Goal: Book appointment/travel/reservation

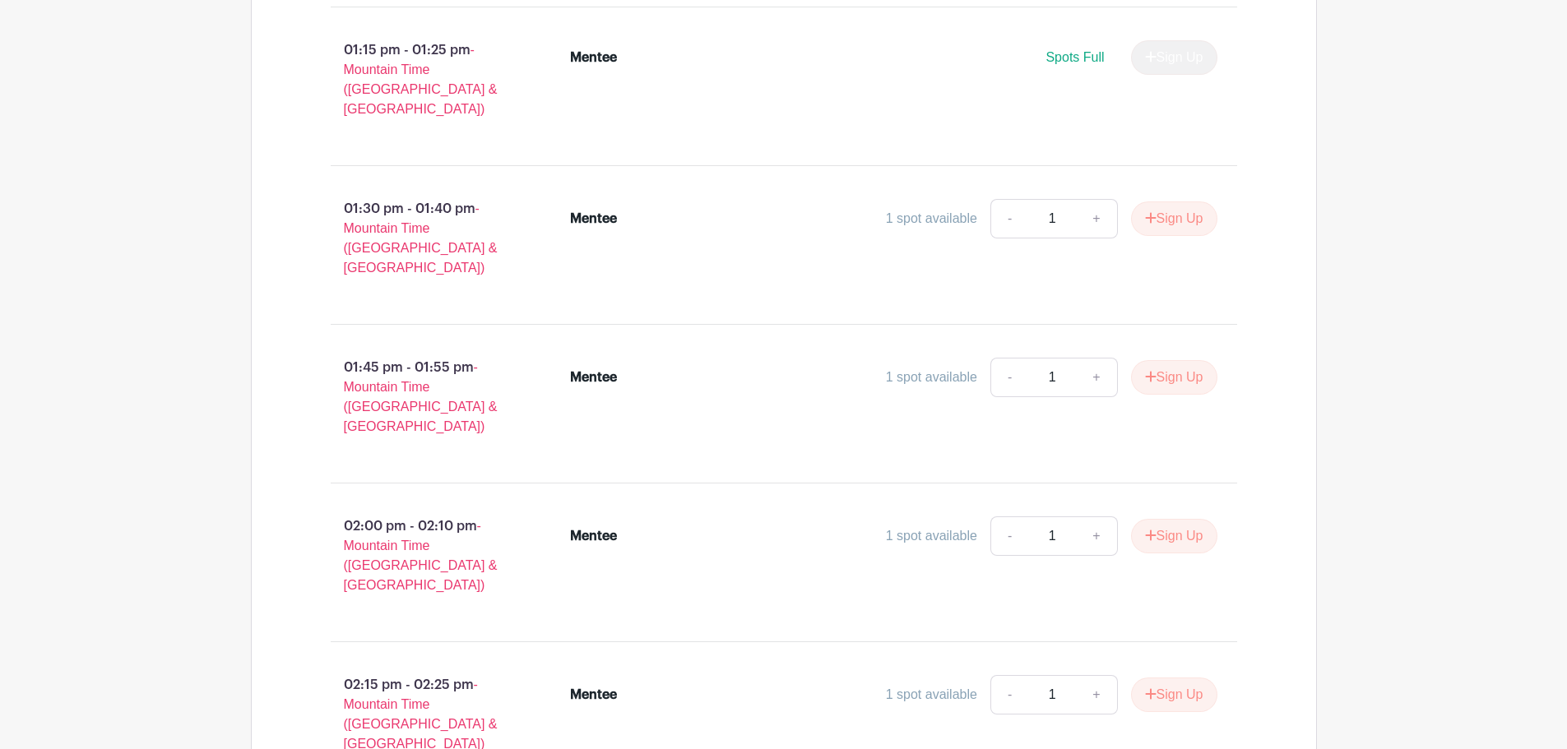
scroll to position [2797, 0]
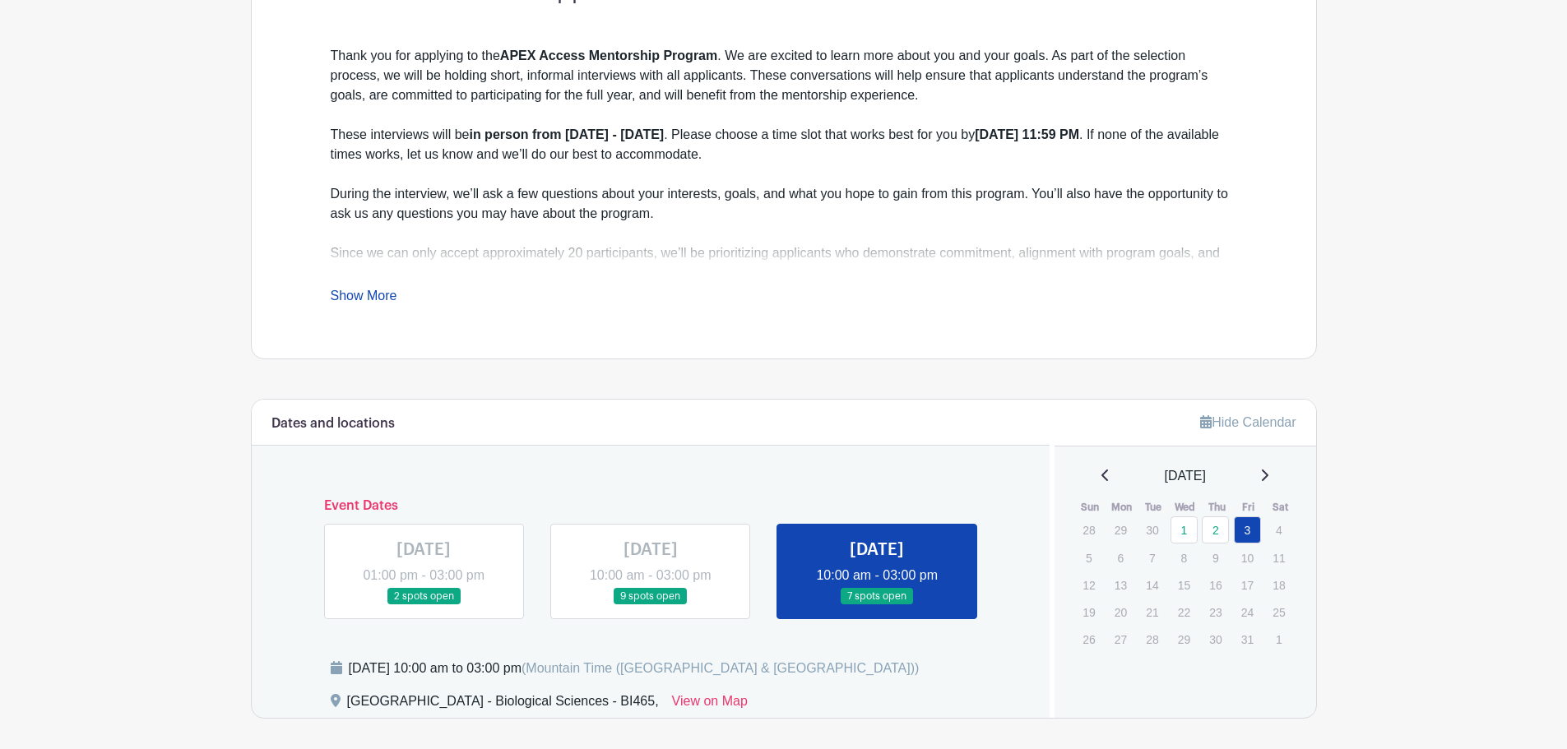
scroll to position [658, 0]
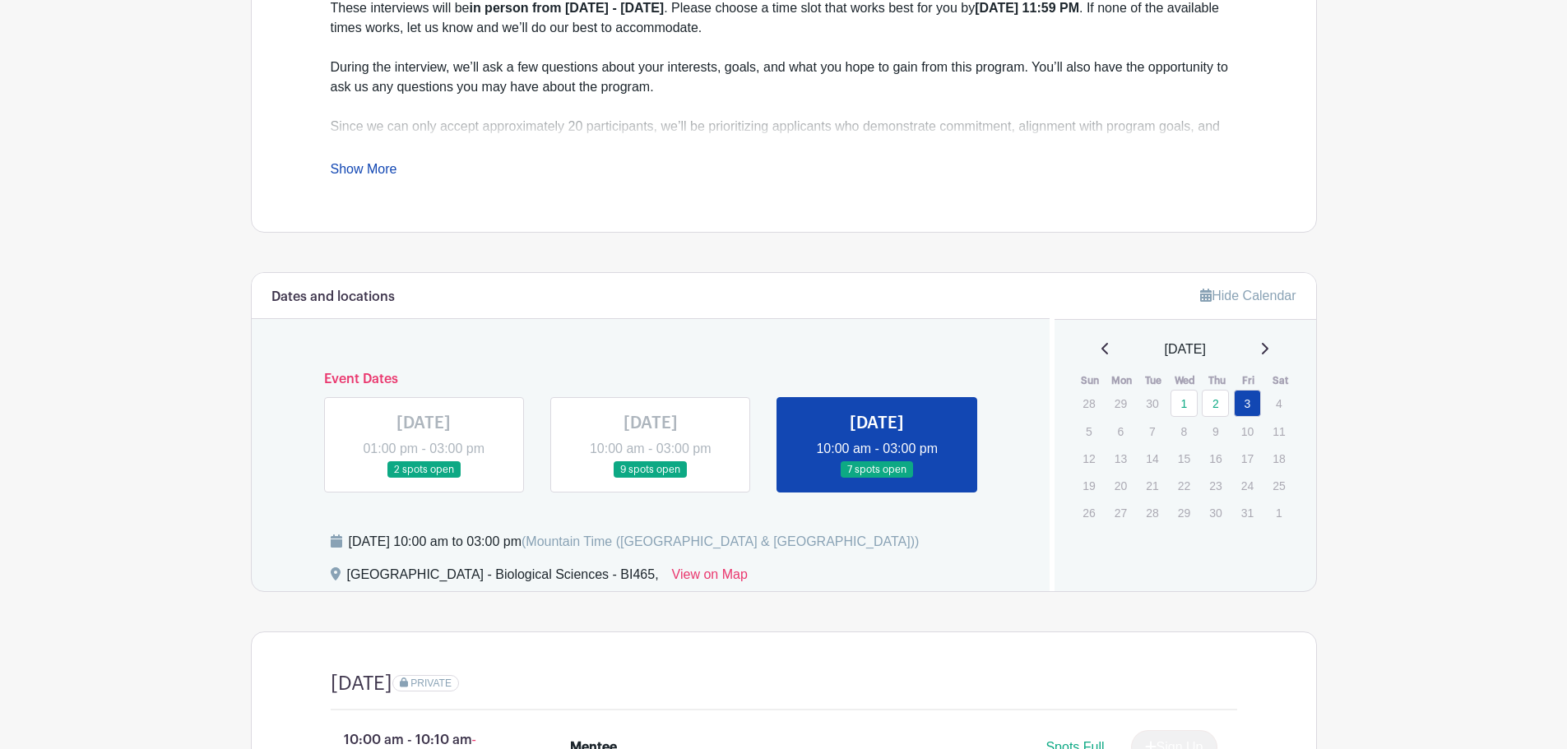
click at [877, 479] on link at bounding box center [877, 479] width 0 height 0
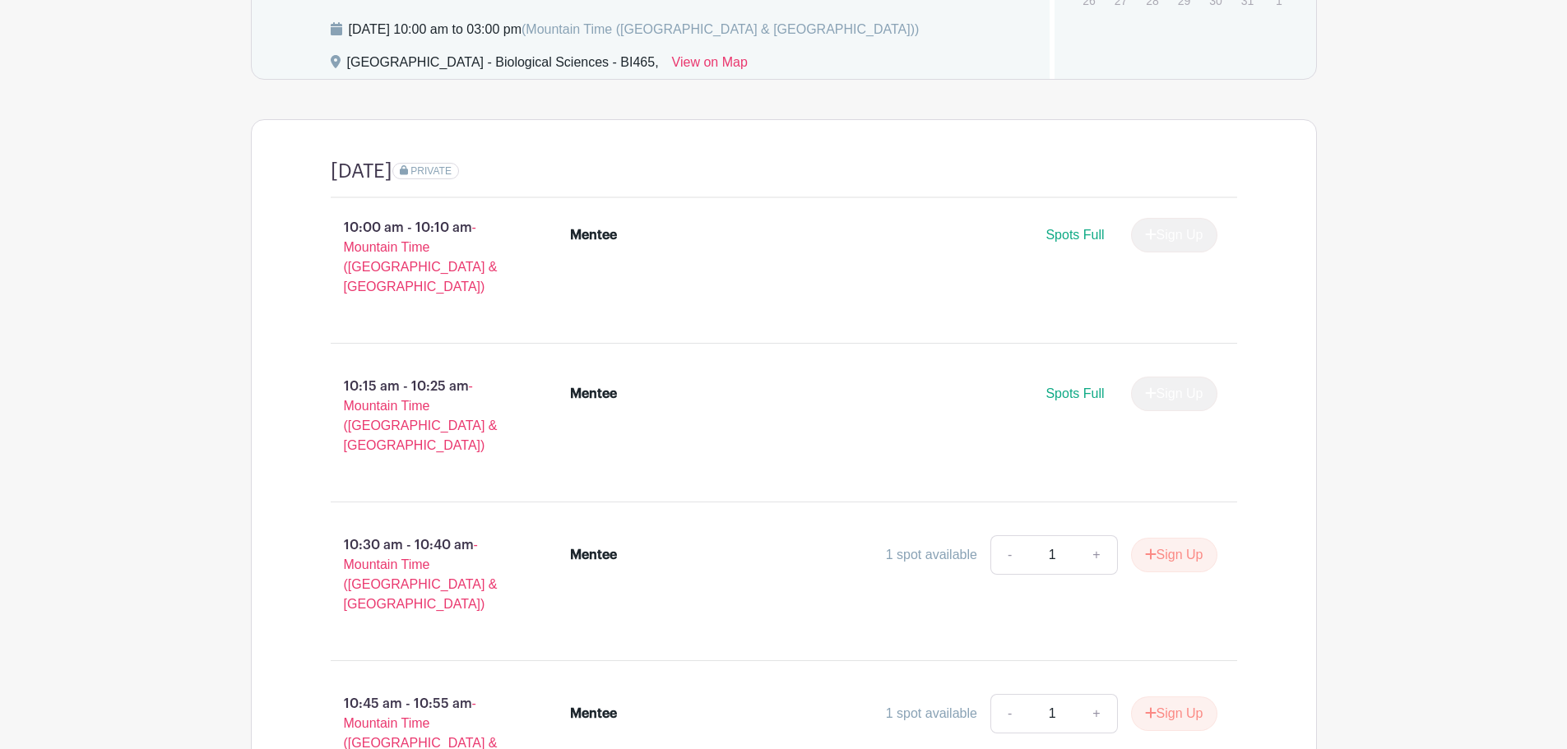
scroll to position [1399, 0]
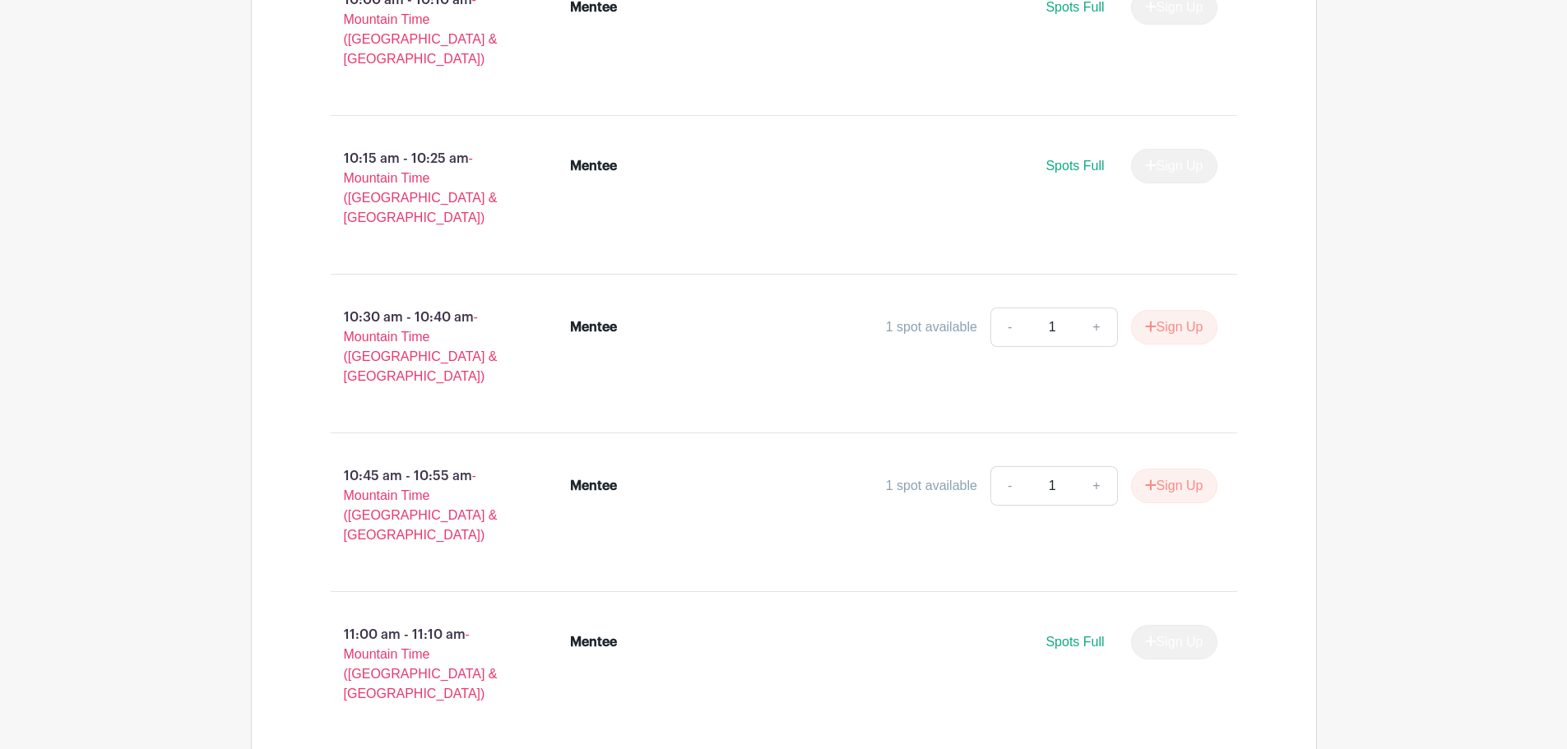
click at [1072, 159] on span "Spots Full" at bounding box center [1075, 166] width 58 height 14
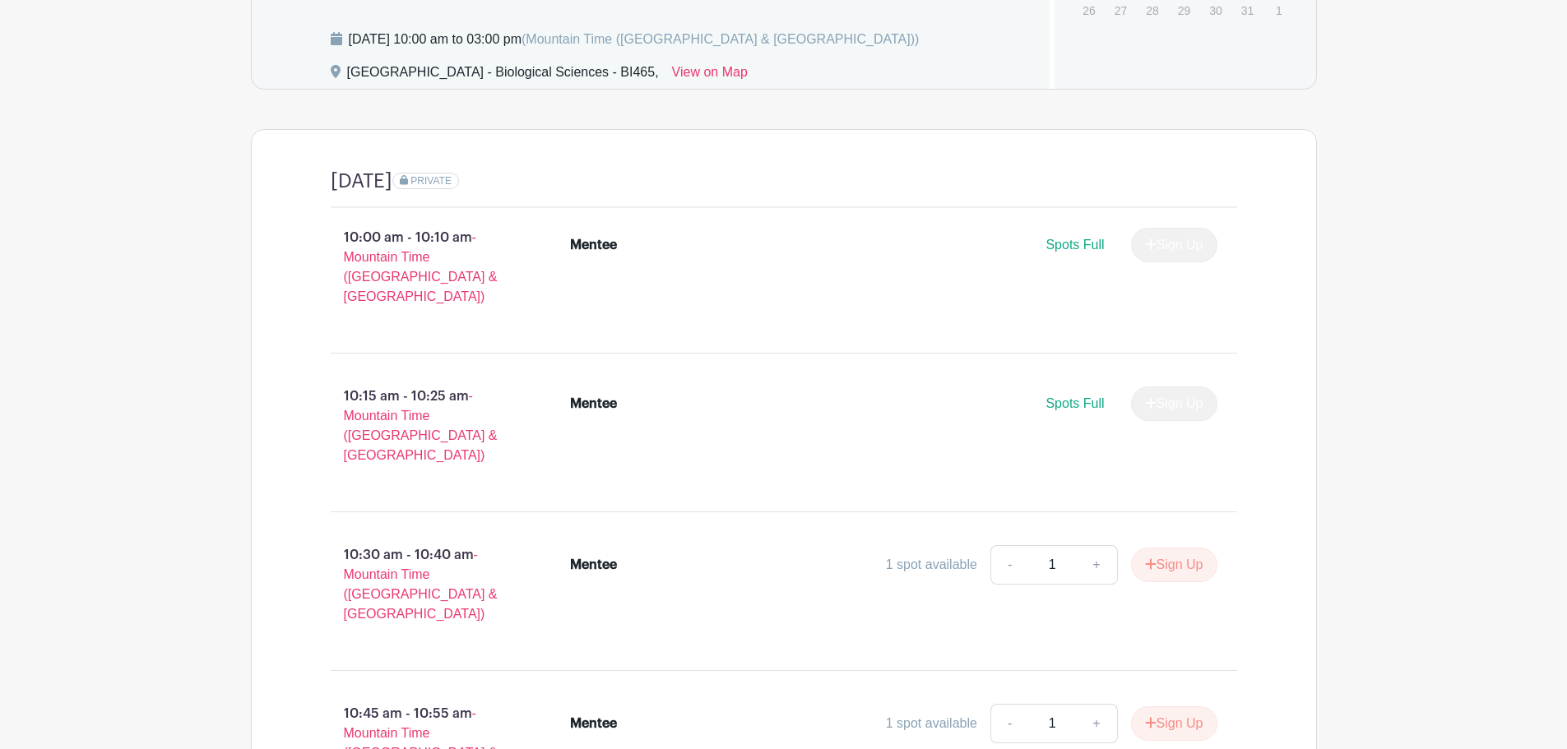
scroll to position [1152, 0]
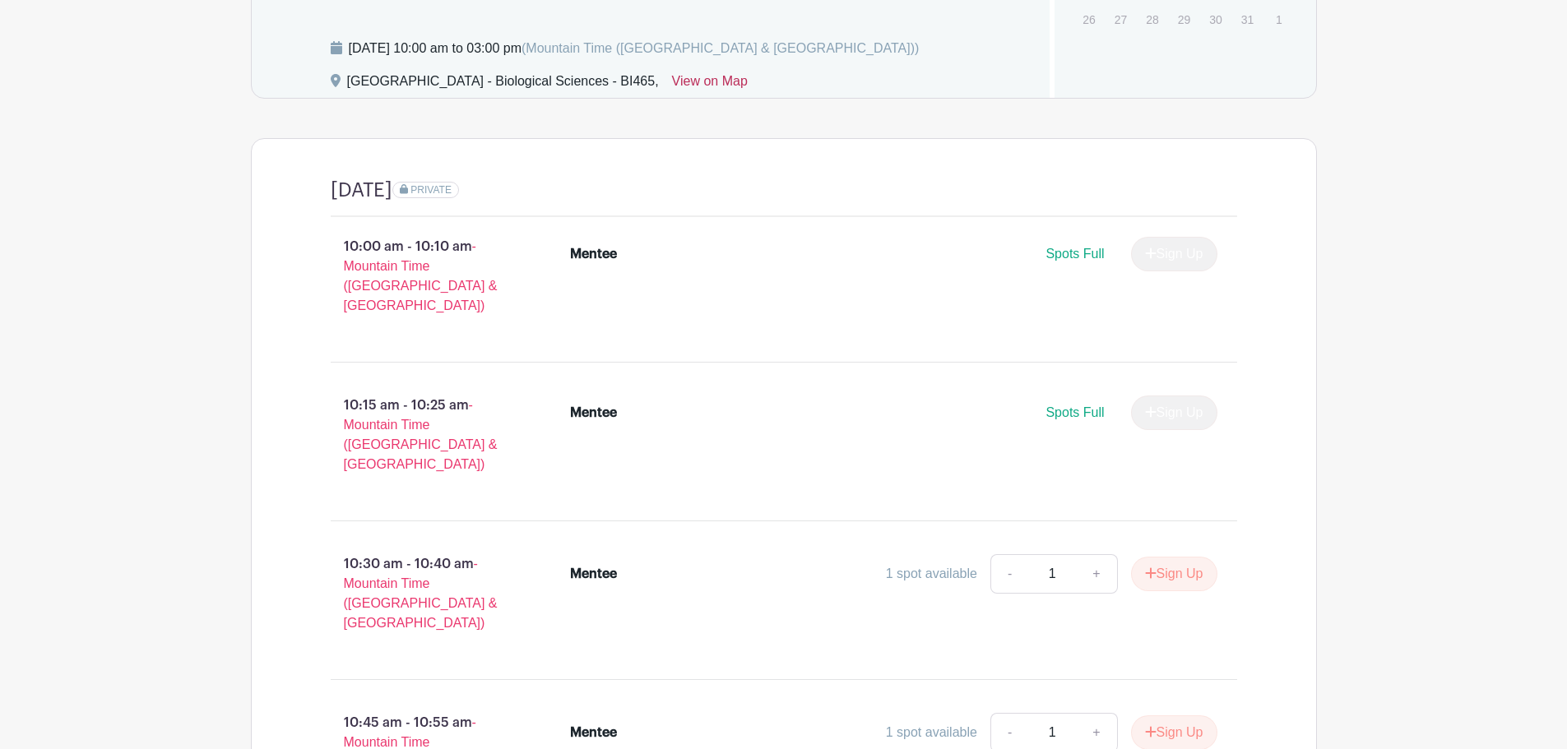
click at [700, 81] on link "View on Map" at bounding box center [710, 85] width 76 height 26
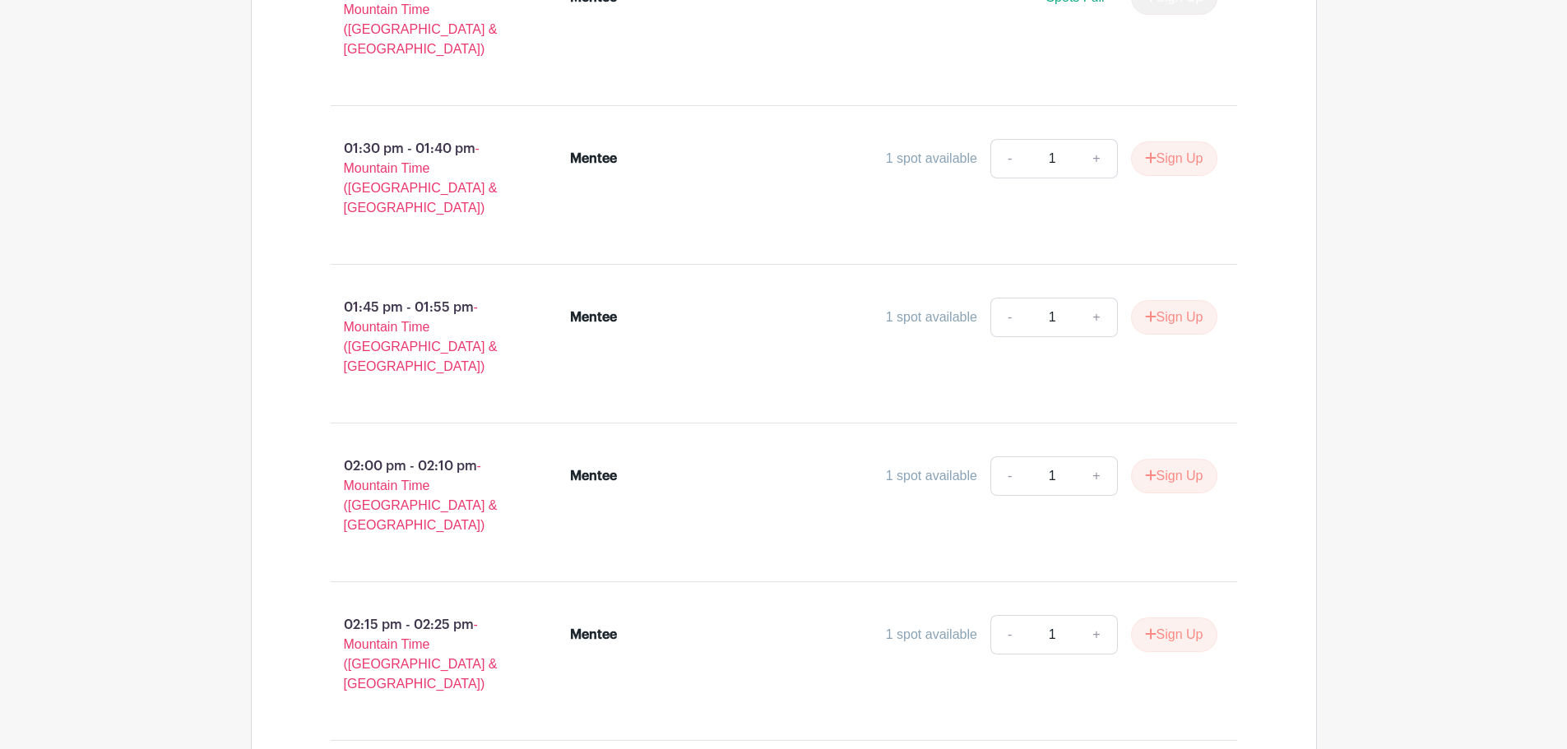
scroll to position [2494, 0]
